Goal: Transaction & Acquisition: Subscribe to service/newsletter

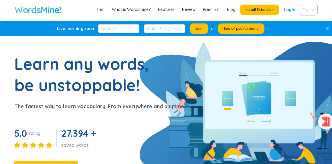
click at [287, 12] on link "Login" at bounding box center [289, 10] width 11 height 10
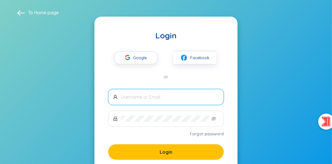
scroll to position [39, 0]
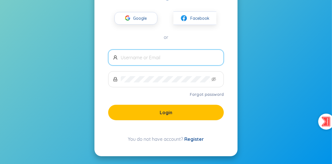
click at [195, 137] on link "Register" at bounding box center [194, 139] width 19 height 6
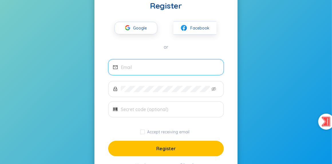
scroll to position [29, 0]
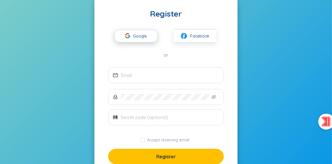
click at [134, 38] on span "Google" at bounding box center [141, 36] width 17 height 12
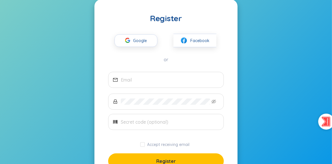
scroll to position [0, 0]
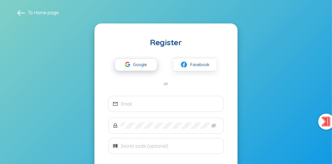
click at [146, 64] on span "Google" at bounding box center [141, 65] width 17 height 12
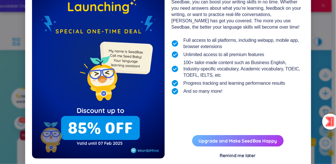
scroll to position [66, 0]
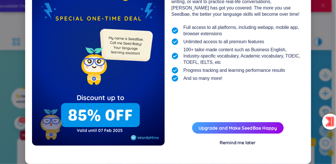
click at [240, 142] on div "Remind me later" at bounding box center [238, 142] width 36 height 6
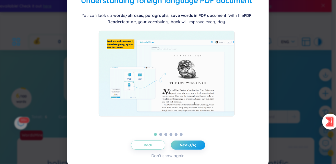
scroll to position [29, 0]
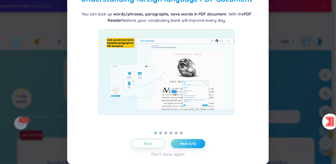
click at [192, 145] on span "Next (1/6)" at bounding box center [188, 143] width 16 height 5
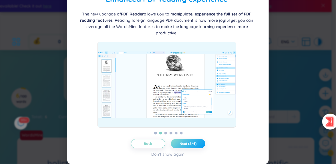
click at [192, 145] on span "Next (2/6)" at bounding box center [188, 143] width 17 height 5
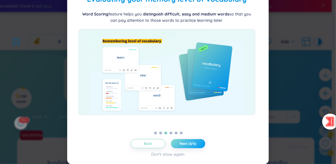
click at [192, 145] on span "Next (3/6)" at bounding box center [188, 143] width 17 height 5
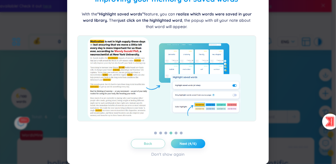
click at [192, 145] on span "Next (4/6)" at bounding box center [188, 143] width 17 height 5
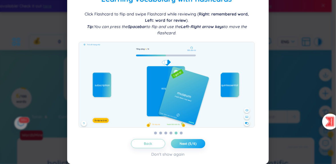
click at [192, 145] on span "Next (5/6)" at bounding box center [188, 143] width 17 height 5
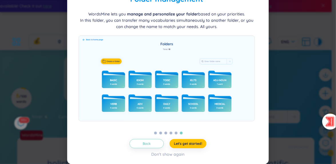
click at [198, 138] on div "Folder management WordsMine lets you manage and personalize your folder based o…" at bounding box center [168, 75] width 188 height 164
click at [197, 142] on span "Let's get started!" at bounding box center [188, 143] width 28 height 5
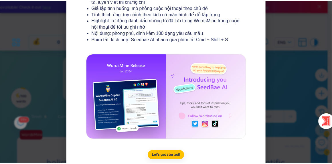
scroll to position [131, 0]
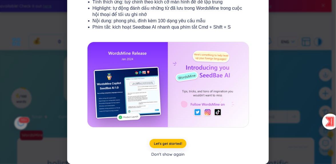
click at [170, 153] on div "Don't show again" at bounding box center [168, 154] width 33 height 6
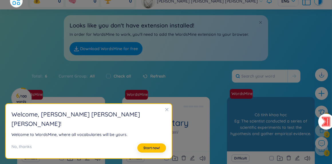
scroll to position [86, 0]
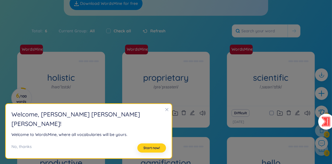
click at [143, 147] on span "Start now!" at bounding box center [151, 148] width 17 height 5
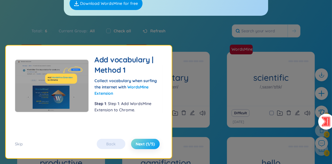
click at [144, 142] on span "Next (1/5)" at bounding box center [145, 144] width 19 height 6
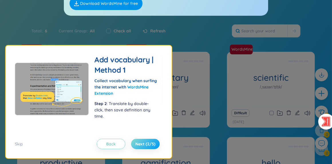
click at [144, 142] on span "Next (2/5)" at bounding box center [145, 144] width 20 height 6
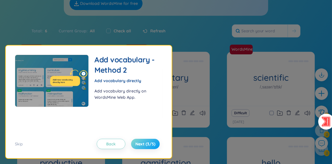
click at [144, 142] on span "Next (3/5)" at bounding box center [145, 144] width 20 height 6
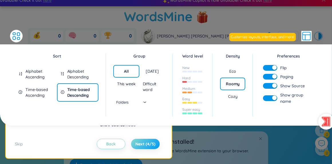
scroll to position [0, 0]
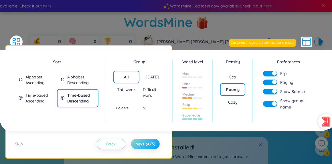
click at [144, 142] on span "Next (4/5)" at bounding box center [145, 144] width 20 height 6
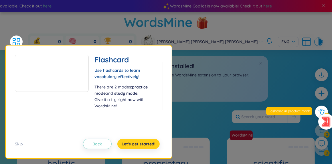
click at [144, 142] on span "Let's get started!" at bounding box center [139, 144] width 34 height 6
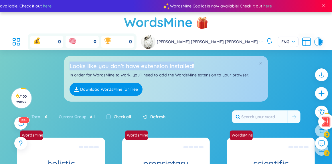
drag, startPoint x: 71, startPoint y: 66, endPoint x: 219, endPoint y: 65, distance: 148.2
click at [219, 65] on h2 "Looks like you don't have extension installed!" at bounding box center [166, 66] width 193 height 9
click at [215, 54] on div at bounding box center [215, 54] width 0 height 0
click at [220, 65] on h2 "Looks like you don't have extension installed!" at bounding box center [166, 66] width 193 height 9
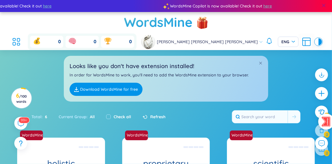
click at [325, 7] on span at bounding box center [323, 5] width 5 height 5
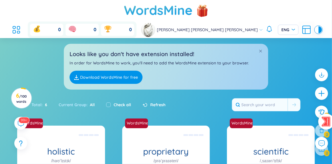
click at [107, 81] on link "Download WordsMine for free" at bounding box center [106, 77] width 73 height 13
click at [15, 27] on icon at bounding box center [14, 27] width 3 height 2
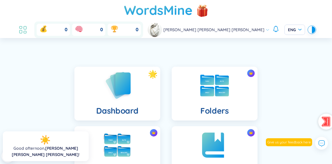
click at [28, 28] on icon at bounding box center [23, 30] width 10 height 10
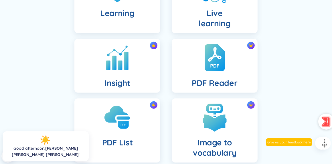
scroll to position [257, 0]
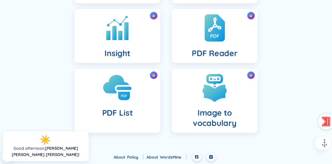
click at [129, 104] on div "PDF List" at bounding box center [117, 101] width 86 height 64
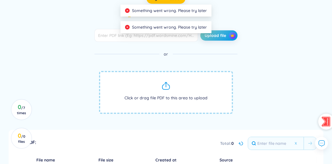
scroll to position [86, 0]
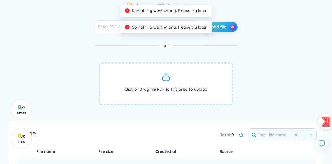
click at [164, 82] on span "Click or drag file PDF to this area to upload" at bounding box center [166, 83] width 134 height 43
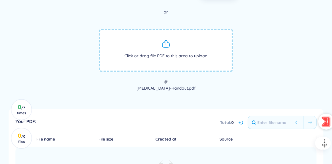
scroll to position [172, 0]
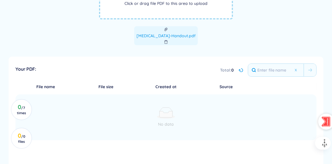
click at [166, 33] on span "[MEDICAL_DATA]-Handout.pdf" at bounding box center [166, 36] width 64 height 6
click at [166, 31] on icon "paper-clip" at bounding box center [166, 29] width 4 height 4
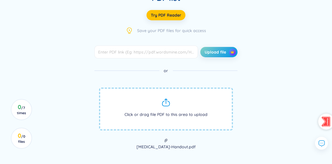
scroll to position [57, 0]
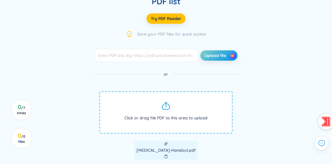
click at [168, 147] on span "[MEDICAL_DATA]-Handout.pdf" at bounding box center [166, 150] width 64 height 19
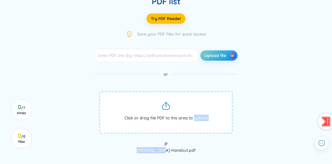
drag, startPoint x: 168, startPoint y: 147, endPoint x: 193, endPoint y: 128, distance: 31.2
click at [193, 128] on span "Click or drag file PDF to this area to upload [MEDICAL_DATA]-Handout.pdf" at bounding box center [166, 125] width 134 height 69
click at [200, 140] on span "Click or drag file PDF to this area to upload [MEDICAL_DATA]-Handout.pdf" at bounding box center [166, 125] width 134 height 69
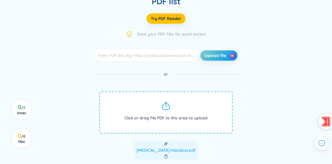
click at [167, 147] on span "[MEDICAL_DATA]-Handout.pdf" at bounding box center [166, 150] width 64 height 6
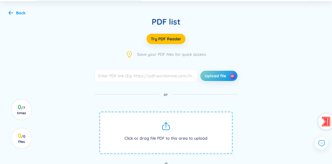
scroll to position [29, 0]
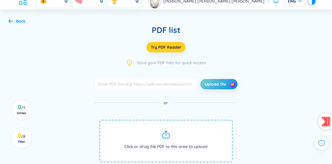
click at [170, 47] on span "Try PDF Reader" at bounding box center [166, 47] width 30 height 6
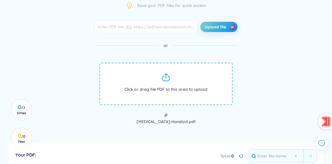
click at [245, 119] on div "Upload file or Click or drag file PDF to this area to upload [MEDICAL_DATA]-Han…" at bounding box center [166, 77] width 315 height 115
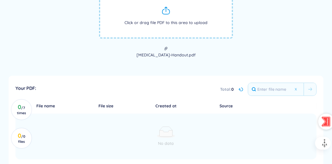
scroll to position [114, 0]
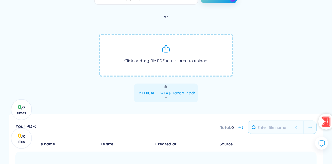
click at [170, 92] on span "[MEDICAL_DATA]-Handout.pdf" at bounding box center [166, 93] width 64 height 6
click at [184, 94] on span "[MEDICAL_DATA]-Handout.pdf" at bounding box center [166, 93] width 64 height 6
click at [164, 88] on icon "paper-clip" at bounding box center [166, 87] width 4 height 4
click at [165, 86] on icon "paper-clip" at bounding box center [166, 87] width 4 height 4
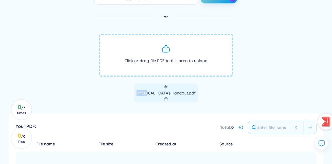
click at [165, 86] on icon "paper-clip" at bounding box center [166, 87] width 4 height 4
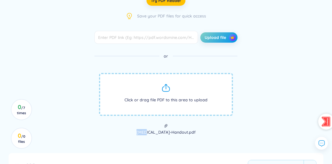
scroll to position [57, 0]
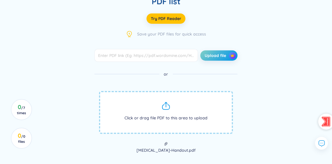
click at [290, 60] on div "Upload file or Click or drag file PDF to this area to upload [MEDICAL_DATA]-Han…" at bounding box center [166, 106] width 315 height 115
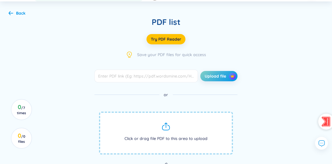
scroll to position [29, 0]
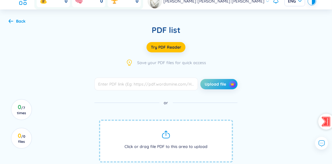
click at [10, 21] on icon at bounding box center [11, 21] width 5 height 4
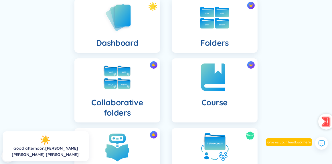
scroll to position [57, 0]
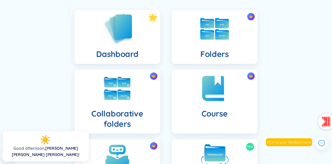
click at [93, 25] on div "Dashboard" at bounding box center [117, 37] width 86 height 54
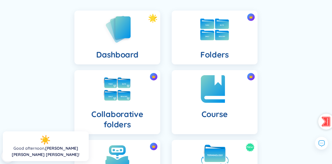
scroll to position [57, 0]
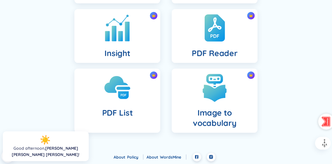
click at [129, 39] on img at bounding box center [117, 27] width 31 height 31
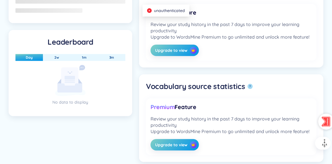
scroll to position [372, 0]
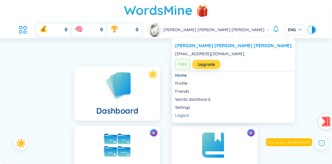
click at [211, 64] on link "Upgrade" at bounding box center [206, 64] width 17 height 6
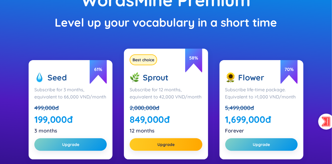
scroll to position [86, 0]
